Goal: Task Accomplishment & Management: Complete application form

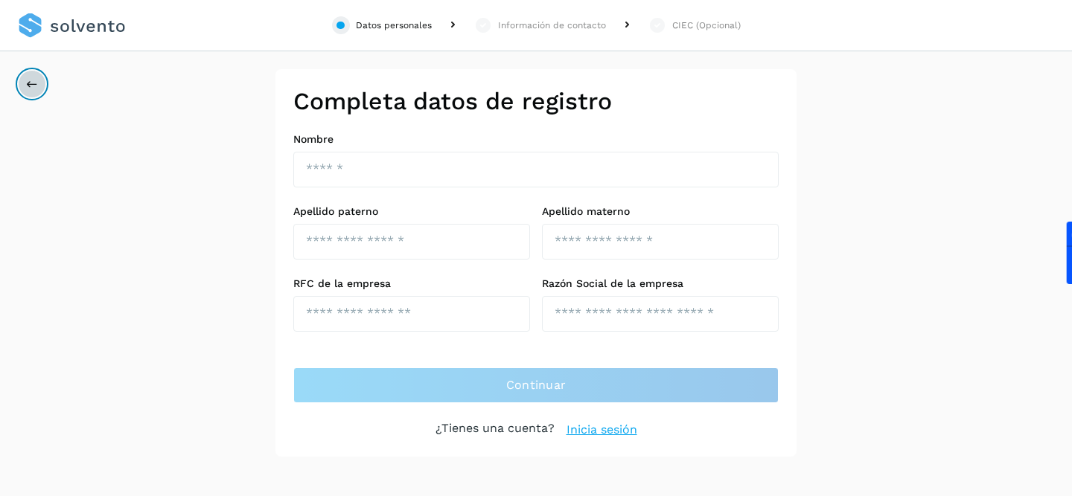
click at [24, 81] on button at bounding box center [32, 84] width 28 height 28
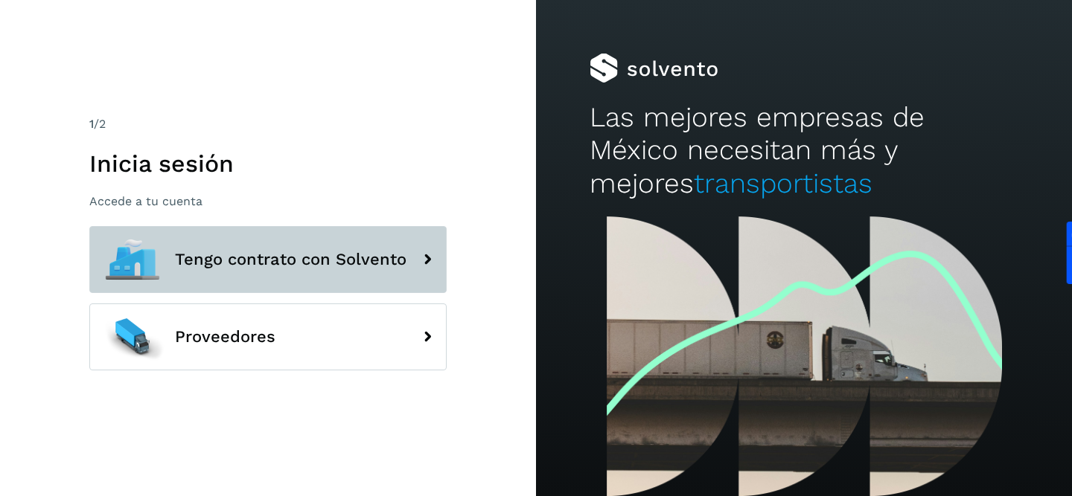
click at [292, 252] on span "Tengo contrato con Solvento" at bounding box center [290, 260] width 231 height 18
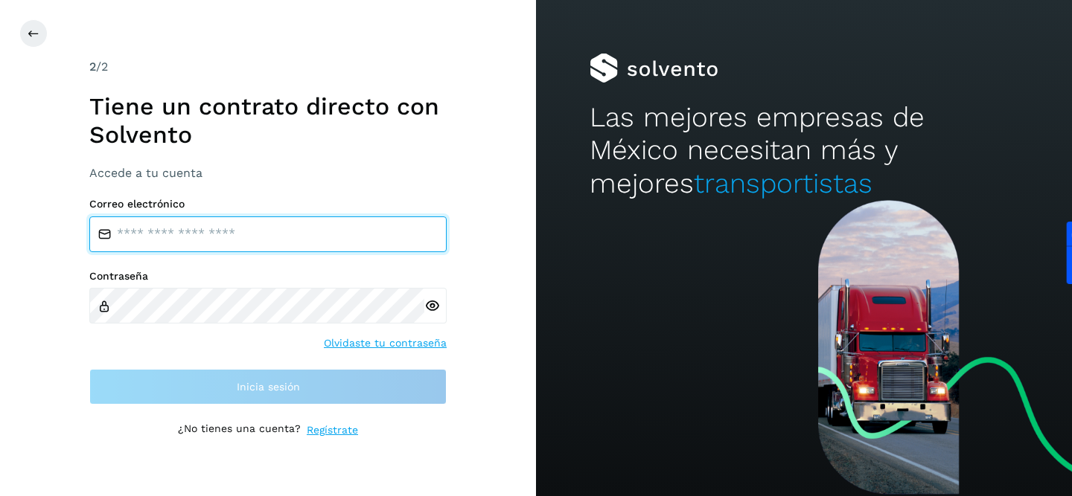
click at [235, 237] on input "email" at bounding box center [267, 235] width 357 height 36
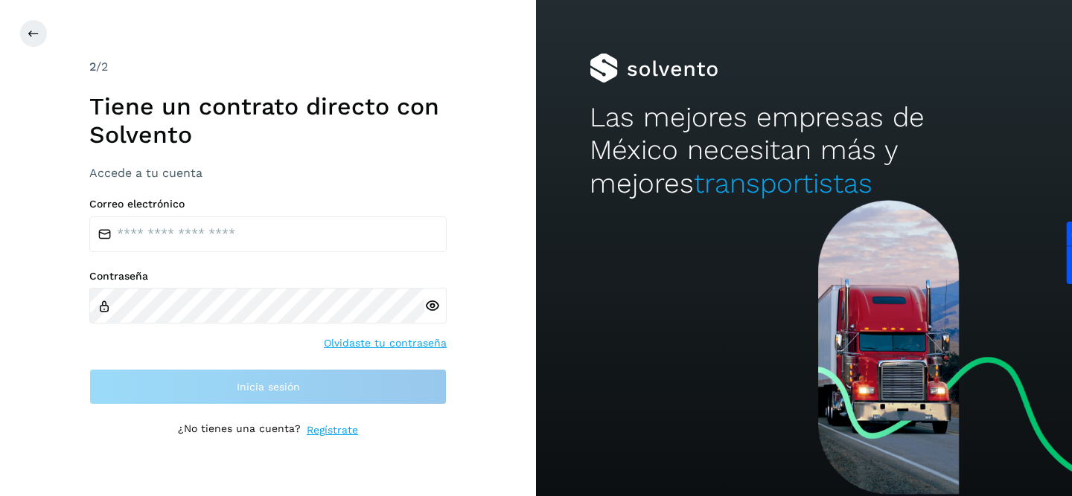
click at [68, 329] on div "2 /2 Tiene un contrato directo con [PERSON_NAME] Accede a tu cuenta Correo elec…" at bounding box center [268, 248] width 536 height 496
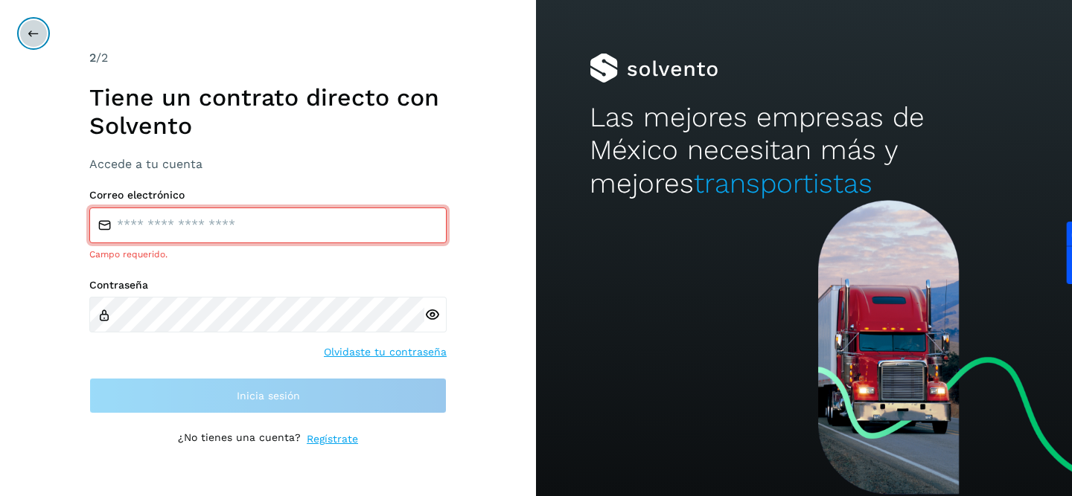
click at [39, 31] on button at bounding box center [33, 33] width 28 height 28
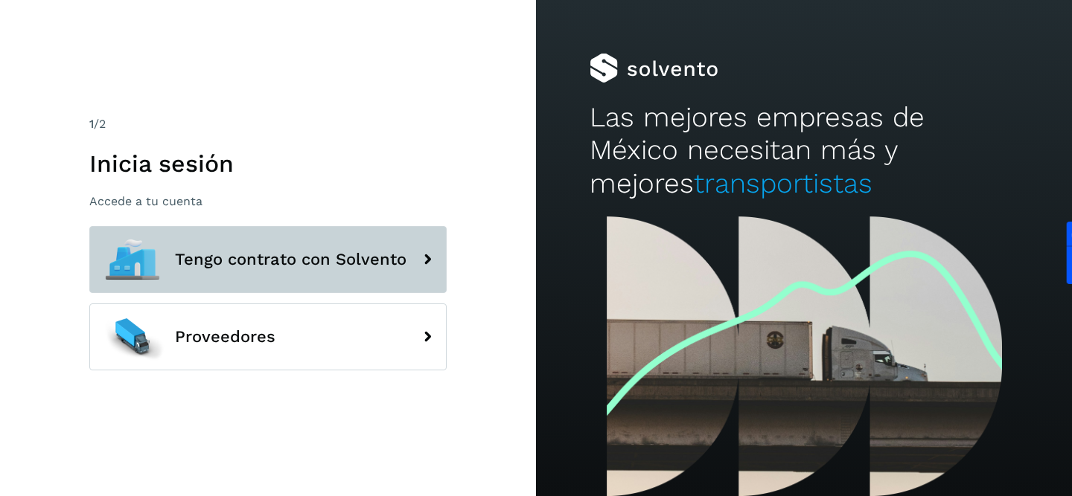
click at [296, 258] on span "Tengo contrato con Solvento" at bounding box center [290, 260] width 231 height 18
